Goal: Information Seeking & Learning: Learn about a topic

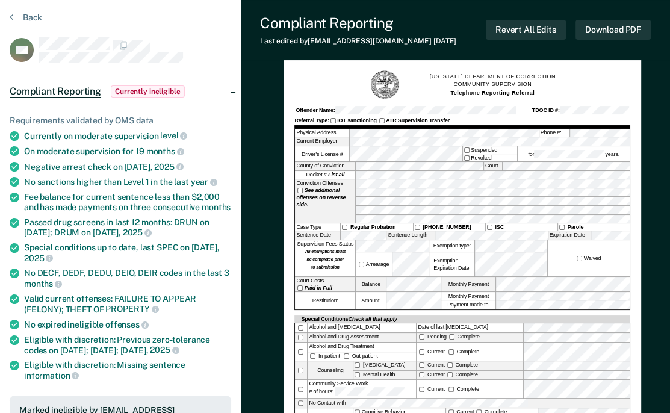
scroll to position [44, 0]
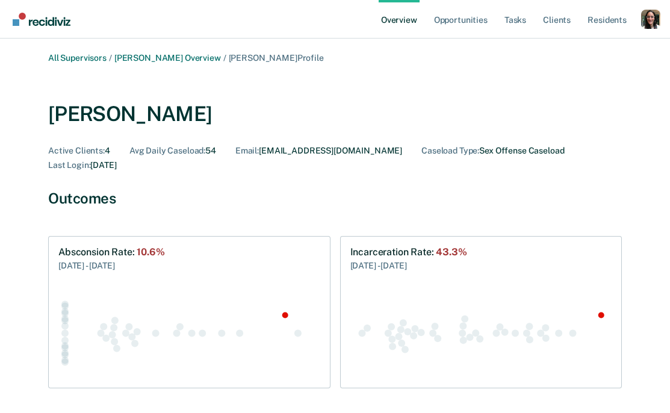
scroll to position [660, 0]
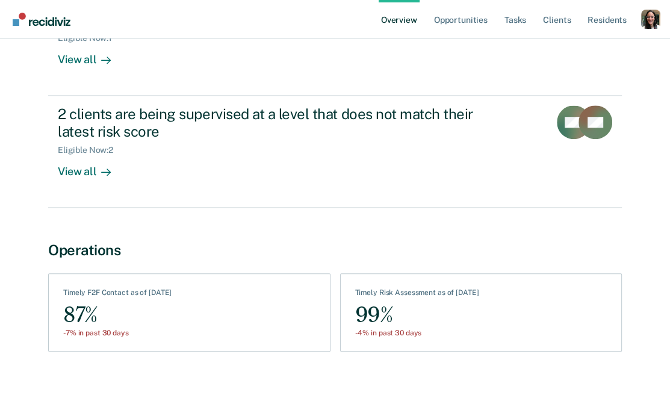
click at [401, 23] on link "Overview" at bounding box center [399, 19] width 41 height 39
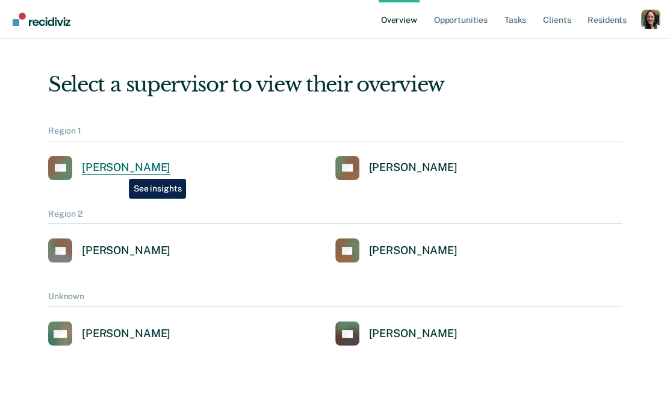
click at [120, 170] on div "[PERSON_NAME]" at bounding box center [126, 168] width 89 height 14
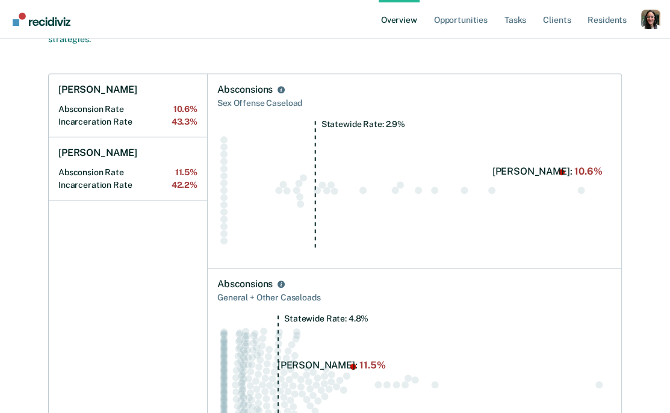
scroll to position [488, 0]
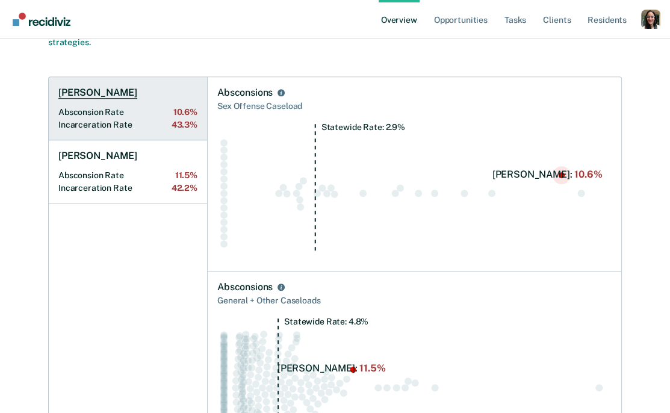
click at [92, 95] on h1 "[PERSON_NAME]" at bounding box center [97, 93] width 79 height 12
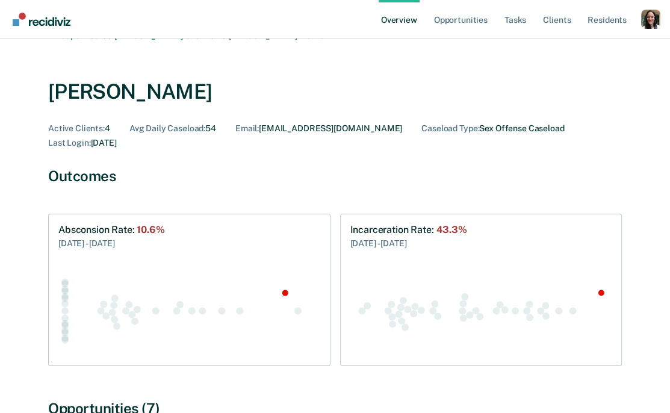
scroll to position [24, 0]
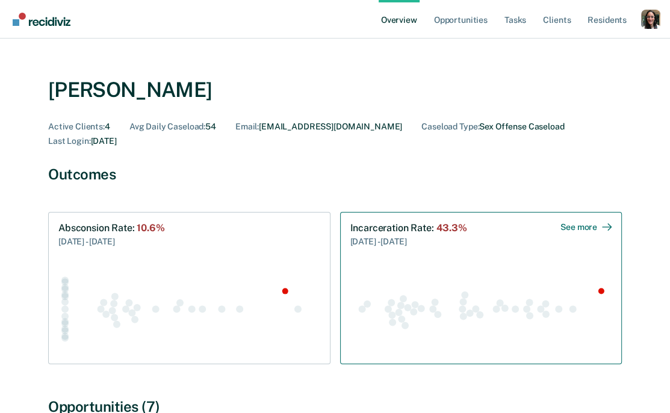
click at [578, 229] on div "See more" at bounding box center [586, 227] width 51 height 10
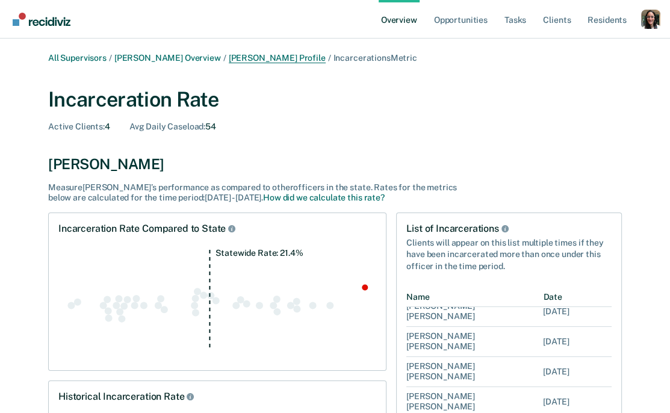
click at [273, 58] on link "[PERSON_NAME] Profile" at bounding box center [277, 58] width 97 height 10
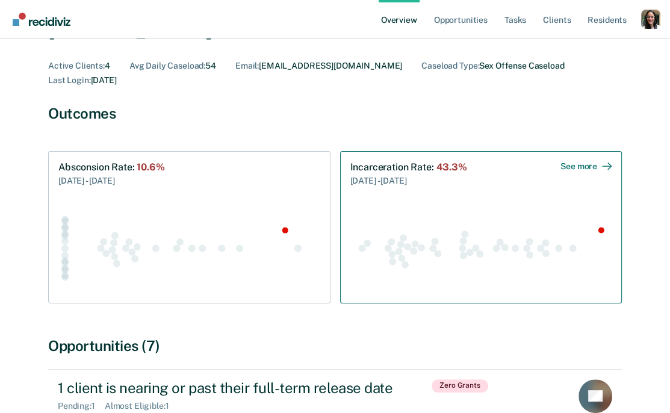
scroll to position [81, 0]
